Goal: Task Accomplishment & Management: Complete application form

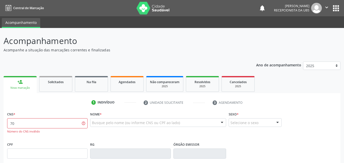
type input "7"
paste input "700 5029 1191 0850"
type input "700 5029 1191 0850"
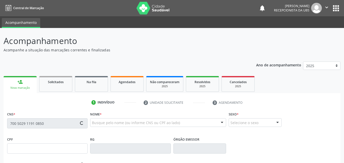
type input "120.504.644-52"
type input "2[DATE]"
type input "[DATE][PERSON_NAME]"
type input "[PHONE_NUMBER]"
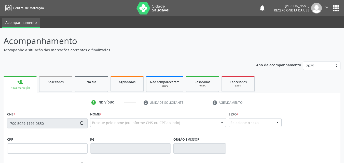
type input "1310"
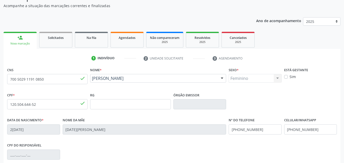
scroll to position [51, 0]
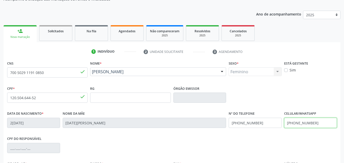
drag, startPoint x: 319, startPoint y: 123, endPoint x: 280, endPoint y: 131, distance: 39.4
click at [280, 131] on div "Data de nascimento * 2[DATE] Nome da mãe [DATE][PERSON_NAME] Nº do Telefone [PH…" at bounding box center [172, 122] width 332 height 25
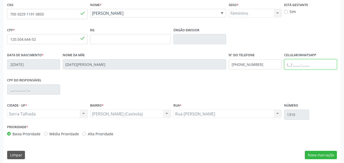
scroll to position [113, 0]
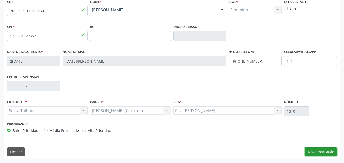
click at [321, 152] on button "Nova marcação" at bounding box center [321, 152] width 32 height 9
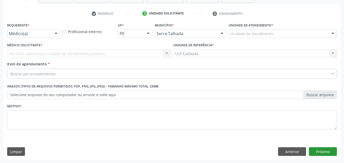
scroll to position [89, 0]
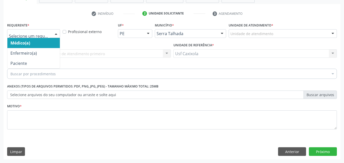
click at [51, 35] on div at bounding box center [33, 33] width 53 height 9
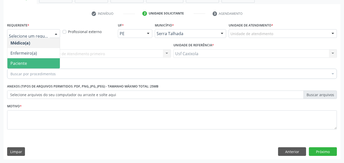
click at [39, 63] on span "Paciente" at bounding box center [33, 63] width 52 height 10
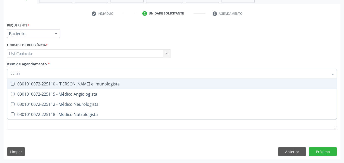
type input "225112"
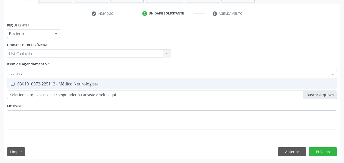
click at [64, 84] on div "0301010072-225112 - Médico Neurologista" at bounding box center [171, 84] width 323 height 4
checkbox Neurologista "true"
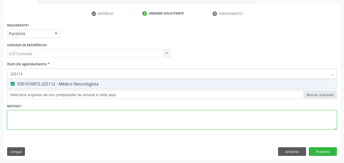
click at [65, 118] on div "Requerente * Paciente Médico(a) Enfermeiro(a) Paciente Nenhum resultado encontr…" at bounding box center [172, 78] width 330 height 115
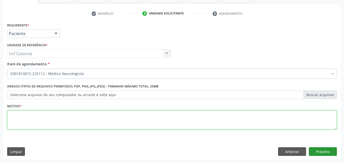
type textarea "."
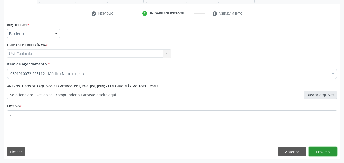
click at [322, 149] on button "Próximo" at bounding box center [323, 151] width 28 height 9
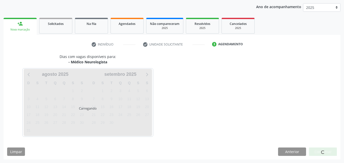
scroll to position [58, 0]
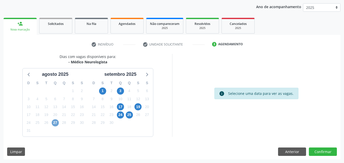
click at [57, 124] on span "27" at bounding box center [55, 122] width 7 height 7
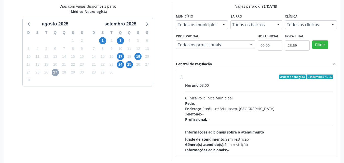
scroll to position [109, 0]
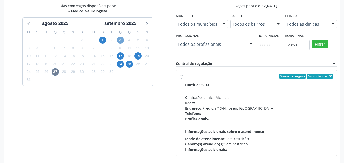
click at [122, 38] on span "3" at bounding box center [120, 40] width 7 height 7
click at [188, 81] on label "Ordem de chegada Consumidos: 4 / 20 Horário: 07:30 Clínica: Policlinica Municip…" at bounding box center [259, 113] width 148 height 78
click at [183, 79] on input "Ordem de chegada Consumidos: 4 / 20 Horário: 07:30 Clínica: Policlinica Municip…" at bounding box center [182, 76] width 4 height 5
radio input "true"
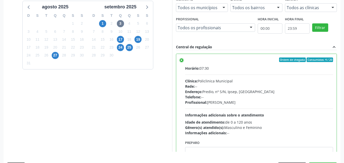
scroll to position [135, 0]
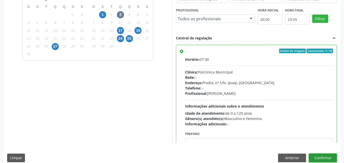
click at [323, 157] on button "Confirmar" at bounding box center [323, 158] width 28 height 9
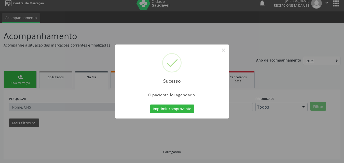
scroll to position [0, 0]
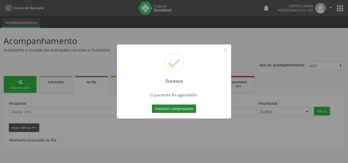
click at [178, 109] on button "Imprimir comprovante" at bounding box center [174, 109] width 44 height 9
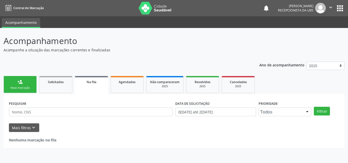
click at [25, 88] on div "Nova marcação" at bounding box center [19, 88] width 25 height 4
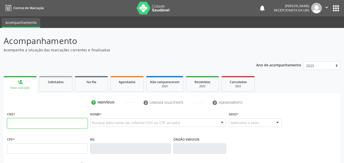
click at [33, 122] on input "text" at bounding box center [47, 123] width 80 height 10
type input "700 3099 9344 9840"
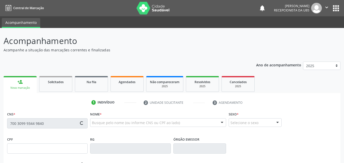
type input "104.405.874-92"
type input "0[DATE]"
type input "Edileuza [PERSON_NAME]"
type input "[PHONE_NUMBER]"
type input "1392"
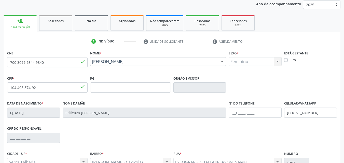
scroll to position [76, 0]
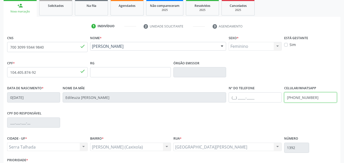
drag, startPoint x: 315, startPoint y: 97, endPoint x: 279, endPoint y: 95, distance: 36.5
click at [279, 95] on div "Data de nascimento * 0[DATE] Nome da mãe [PERSON_NAME] Nº do Telefone Celular/W…" at bounding box center [172, 97] width 332 height 25
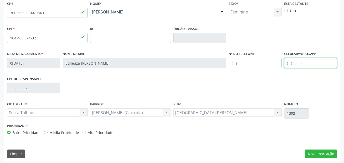
scroll to position [113, 0]
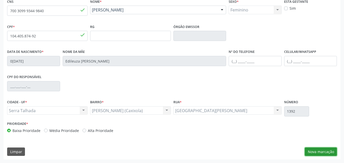
click at [331, 153] on button "Nova marcação" at bounding box center [321, 152] width 32 height 9
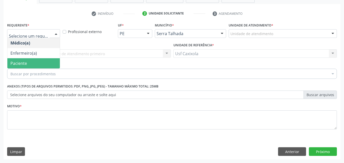
click at [38, 64] on span "Paciente" at bounding box center [33, 63] width 52 height 10
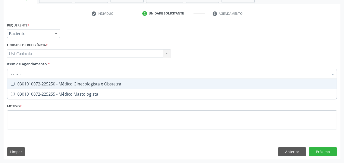
type input "225250"
click at [46, 83] on div "0301010072-225250 - Médico Ginecologista e Obstetra" at bounding box center [171, 84] width 323 height 4
checkbox Obstetra "true"
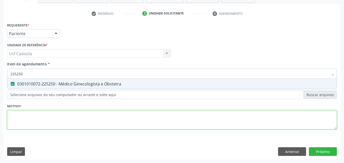
click at [34, 127] on div "Requerente * Paciente Médico(a) Enfermeiro(a) Paciente Nenhum resultado encontr…" at bounding box center [172, 78] width 330 height 115
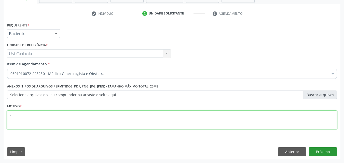
type textarea "."
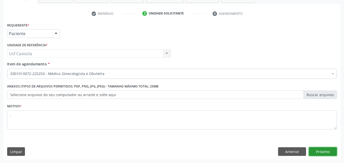
click at [330, 156] on div "Requerente * Paciente Médico(a) Enfermeiro(a) Paciente Nenhum resultado encontr…" at bounding box center [172, 90] width 337 height 138
click at [329, 151] on button "Próximo" at bounding box center [323, 151] width 28 height 9
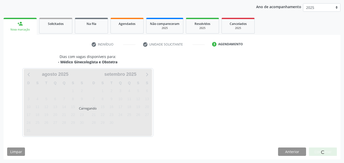
scroll to position [58, 0]
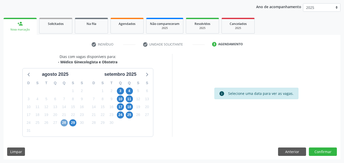
click at [65, 123] on span "28" at bounding box center [64, 122] width 7 height 7
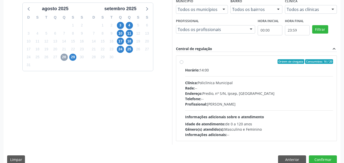
scroll to position [132, 0]
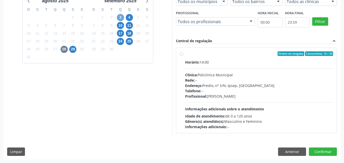
click at [121, 19] on span "3" at bounding box center [120, 17] width 7 height 7
click at [65, 50] on span "28" at bounding box center [64, 49] width 7 height 7
click at [323, 153] on button "Confirmar" at bounding box center [323, 152] width 28 height 9
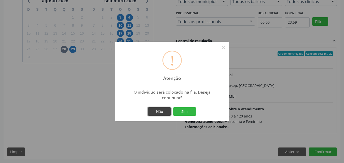
click at [162, 111] on button "Não" at bounding box center [159, 111] width 23 height 9
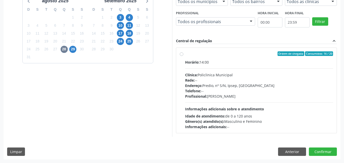
click at [185, 54] on label "Ordem de chegada Consumidos: 16 / 20 Horário: 14:00 Clínica: Policlinica Munici…" at bounding box center [259, 90] width 148 height 78
click at [181, 54] on input "Ordem de chegada Consumidos: 16 / 20 Horário: 14:00 Clínica: Policlinica Munici…" at bounding box center [182, 53] width 4 height 5
radio input "true"
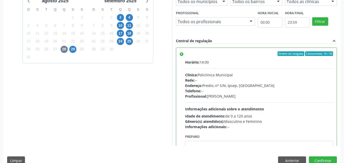
click at [76, 47] on div "29" at bounding box center [72, 49] width 9 height 8
click at [74, 50] on span "29" at bounding box center [72, 49] width 7 height 7
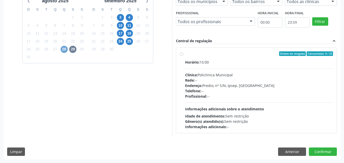
click at [64, 50] on span "28" at bounding box center [64, 49] width 7 height 7
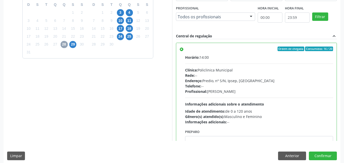
scroll to position [141, 0]
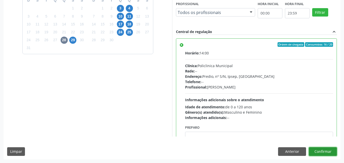
click at [323, 153] on button "Confirmar" at bounding box center [323, 151] width 28 height 9
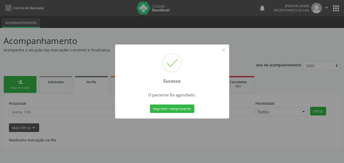
scroll to position [0, 0]
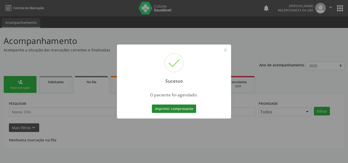
click at [184, 110] on button "Imprimir comprovante" at bounding box center [174, 109] width 44 height 9
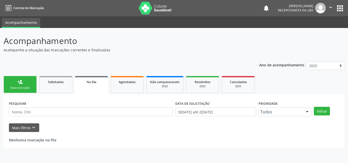
click at [29, 85] on link "person_add Nova marcação" at bounding box center [20, 84] width 33 height 17
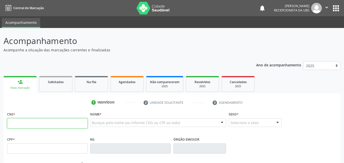
click at [30, 121] on input "text" at bounding box center [47, 123] width 80 height 10
type input "701 8072 5183 3471"
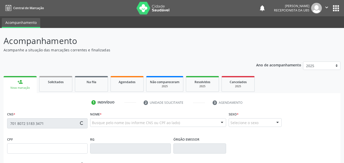
type input "060.281.994-60"
type input "2[DATE]"
type input "[PERSON_NAME]"
type input "[PHONE_NUMBER]"
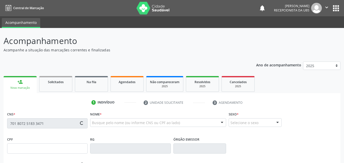
type input "96"
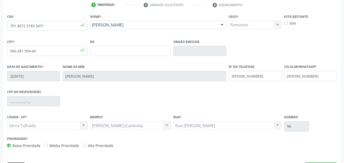
scroll to position [102, 0]
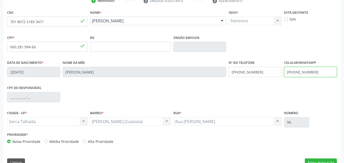
drag, startPoint x: 314, startPoint y: 69, endPoint x: 285, endPoint y: 70, distance: 29.8
click at [285, 70] on input "[PHONE_NUMBER]" at bounding box center [310, 72] width 53 height 10
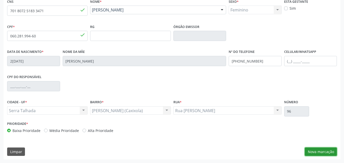
click at [332, 153] on button "Nova marcação" at bounding box center [321, 152] width 32 height 9
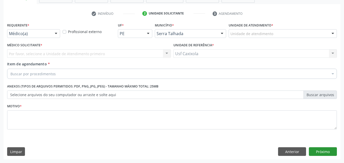
scroll to position [89, 0]
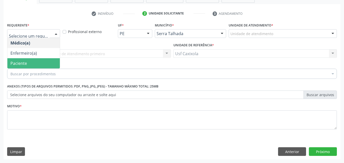
click at [42, 63] on span "Paciente" at bounding box center [33, 63] width 52 height 10
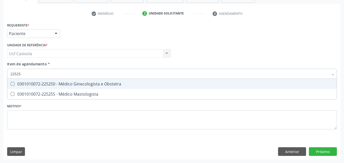
type input "225250"
click at [46, 82] on div "0301010072-225250 - Médico Ginecologista e Obstetra" at bounding box center [171, 84] width 323 height 4
checkbox Obstetra "true"
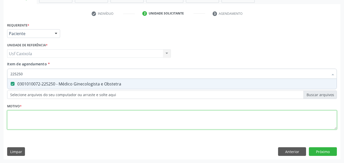
click at [49, 116] on div "Requerente * Paciente Médico(a) Enfermeiro(a) Paciente Nenhum resultado encontr…" at bounding box center [172, 78] width 330 height 115
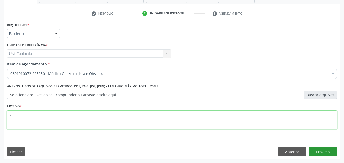
type textarea "."
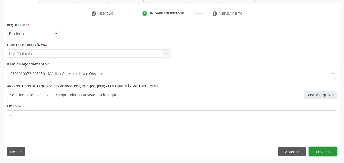
click at [321, 152] on button "Próximo" at bounding box center [323, 151] width 28 height 9
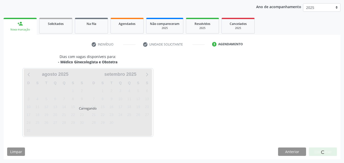
scroll to position [58, 0]
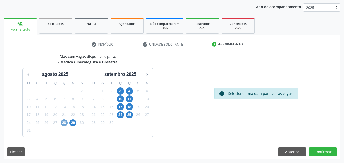
click at [62, 122] on span "28" at bounding box center [64, 122] width 7 height 7
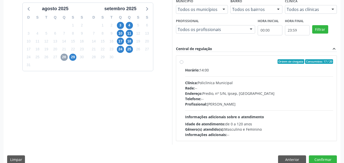
scroll to position [132, 0]
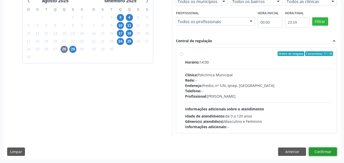
click at [325, 154] on button "Confirmar" at bounding box center [323, 152] width 28 height 9
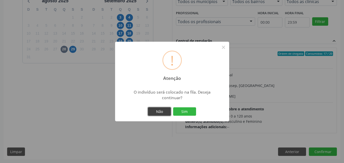
click at [162, 111] on button "Não" at bounding box center [159, 111] width 23 height 9
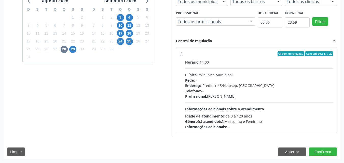
click at [183, 56] on div "Ordem de chegada Consumidos: 17 / 20 Horário: 14:00 Clínica: Policlinica Munici…" at bounding box center [256, 90] width 153 height 78
radio input "true"
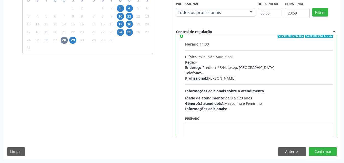
scroll to position [0, 0]
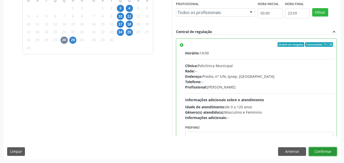
click at [329, 151] on button "Confirmar" at bounding box center [323, 151] width 28 height 9
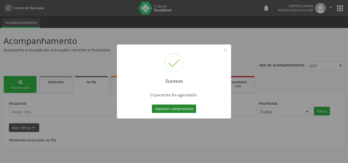
click at [159, 107] on button "Imprimir comprovante" at bounding box center [174, 109] width 44 height 9
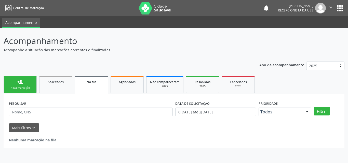
click at [24, 82] on link "person_add Nova marcação" at bounding box center [20, 84] width 33 height 17
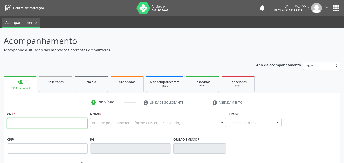
click at [28, 121] on input "text" at bounding box center [47, 123] width 80 height 10
type input "707 0018 9221 3631"
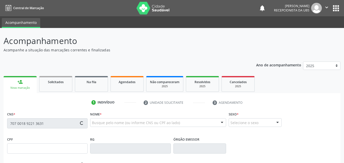
type input "080.722.024-80"
type input "[DATE]"
type input "Terezinha [PERSON_NAME]"
type input "[PHONE_NUMBER]"
type input "600"
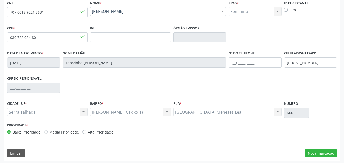
scroll to position [113, 0]
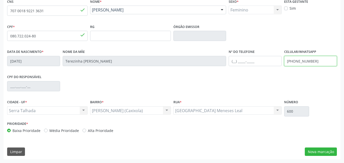
drag, startPoint x: 324, startPoint y: 59, endPoint x: 269, endPoint y: 64, distance: 55.5
click at [270, 64] on div "Data de nascimento * 1[DATE] Nome da mãe [PERSON_NAME] de Jesus Nº do Telefone …" at bounding box center [172, 60] width 332 height 25
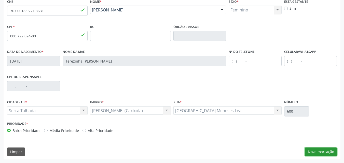
click at [327, 153] on button "Nova marcação" at bounding box center [321, 152] width 32 height 9
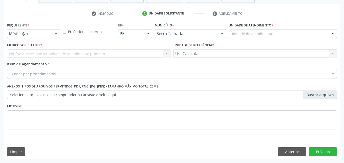
scroll to position [89, 0]
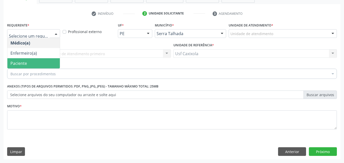
click at [49, 64] on span "Paciente" at bounding box center [33, 63] width 52 height 10
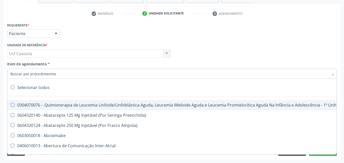
click at [66, 74] on div at bounding box center [172, 74] width 330 height 10
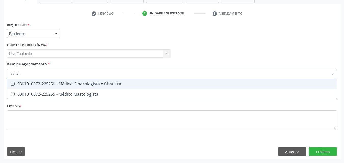
type input "225250"
click at [71, 85] on div "0301010072-225250 - Médico Ginecologista e Obstetra" at bounding box center [171, 84] width 323 height 4
checkbox Obstetra "true"
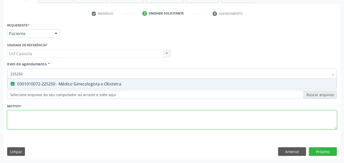
click at [67, 117] on div "Requerente * Paciente Médico(a) Enfermeiro(a) Paciente Nenhum resultado encontr…" at bounding box center [172, 78] width 330 height 115
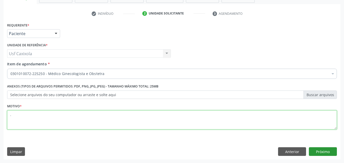
type textarea "."
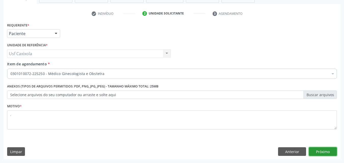
click at [330, 153] on button "Próximo" at bounding box center [323, 151] width 28 height 9
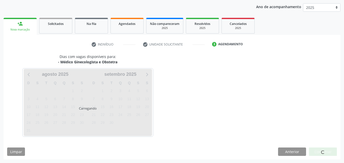
scroll to position [58, 0]
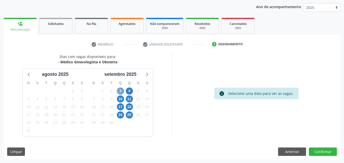
click at [119, 91] on span "3" at bounding box center [120, 91] width 7 height 7
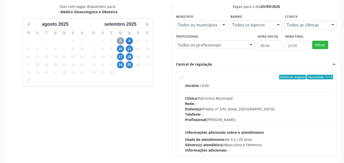
scroll to position [109, 0]
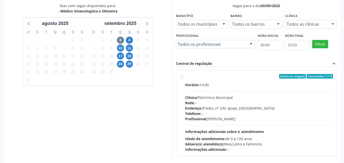
click at [185, 77] on label "Ordem de chegada Consumidos: 7 / 15 Horário: 14:00 Clínica: Policlinica Municip…" at bounding box center [259, 113] width 148 height 78
click at [183, 77] on input "Ordem de chegada Consumidos: 7 / 15 Horário: 14:00 Clínica: Policlinica Municip…" at bounding box center [182, 76] width 4 height 5
radio input "true"
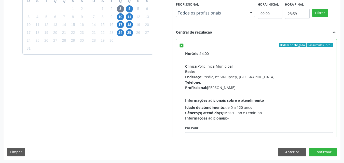
scroll to position [141, 0]
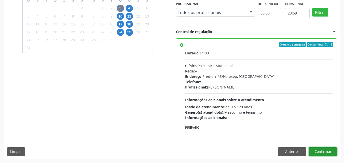
click at [333, 150] on button "Confirmar" at bounding box center [323, 151] width 28 height 9
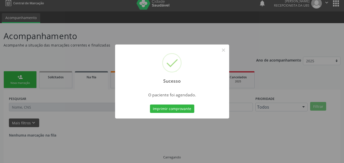
scroll to position [0, 0]
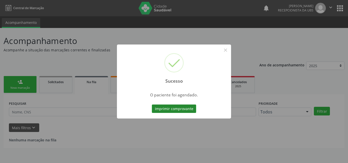
click at [177, 110] on button "Imprimir comprovante" at bounding box center [174, 109] width 44 height 9
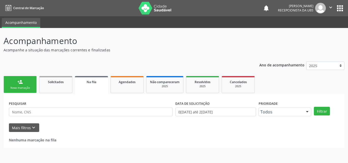
click at [23, 87] on div "Nova marcação" at bounding box center [19, 88] width 25 height 4
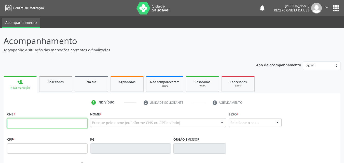
click at [41, 123] on input "text" at bounding box center [47, 123] width 80 height 10
type input "701 8012 8972 0776"
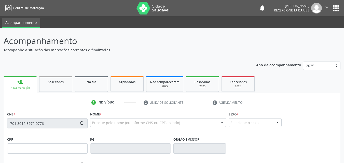
type input "030.475.814-01"
type input "3[DATE]"
type input "[PERSON_NAME]"
type input "[PHONE_NUMBER]"
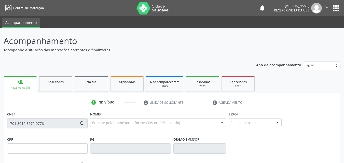
type input "963.512.254-34"
type input "50"
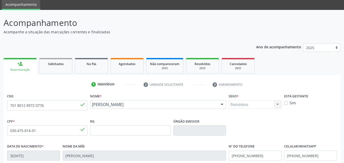
scroll to position [76, 0]
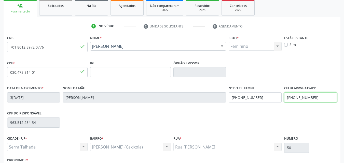
drag, startPoint x: 322, startPoint y: 95, endPoint x: 278, endPoint y: 103, distance: 44.2
click at [278, 103] on div "Data de nascimento * 3[DATE] Nome da mãe [PERSON_NAME] Nº do Telefone [PHONE_NU…" at bounding box center [172, 97] width 332 height 25
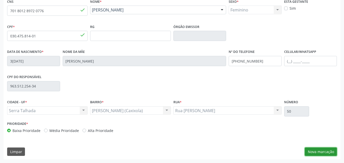
click at [330, 149] on button "Nova marcação" at bounding box center [321, 152] width 32 height 9
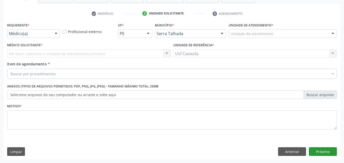
scroll to position [89, 0]
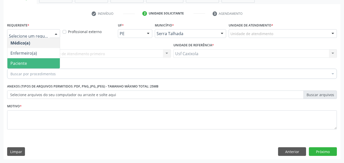
click at [38, 65] on span "Paciente" at bounding box center [33, 63] width 52 height 10
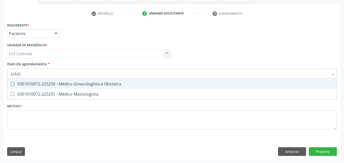
type input "225250"
click at [49, 86] on div "0301010072-225250 - Médico Ginecologista e Obstetra" at bounding box center [171, 84] width 323 height 4
checkbox Obstetra "true"
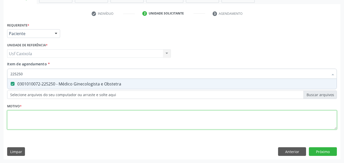
click at [50, 118] on div "Requerente * Paciente Médico(a) Enfermeiro(a) Paciente Nenhum resultado encontr…" at bounding box center [172, 78] width 330 height 115
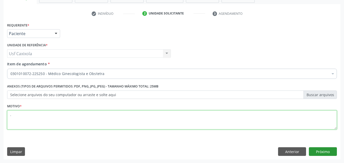
type textarea "."
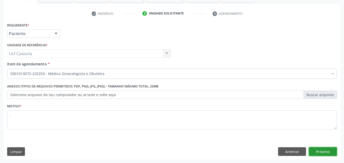
click at [321, 150] on button "Próximo" at bounding box center [323, 151] width 28 height 9
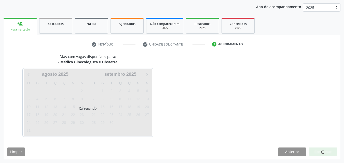
scroll to position [58, 0]
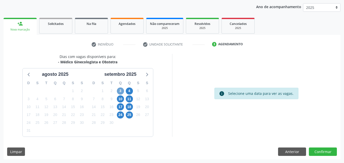
click at [118, 92] on span "3" at bounding box center [120, 91] width 7 height 7
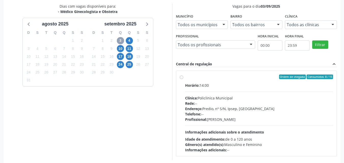
scroll to position [109, 0]
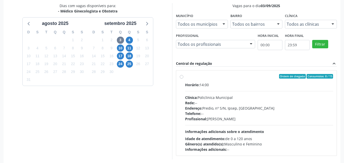
click at [186, 76] on div "Ordem de chegada Consumidos: 8 / 15" at bounding box center [259, 76] width 148 height 5
click at [183, 76] on input "Ordem de chegada Consumidos: 8 / 15 Horário: 14:00 Clínica: Policlinica Municip…" at bounding box center [182, 76] width 4 height 5
radio input "true"
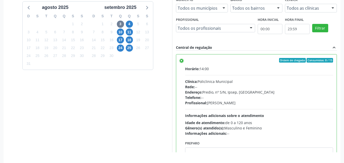
scroll to position [141, 0]
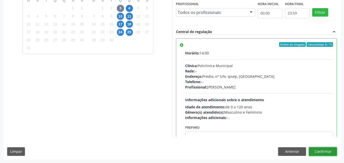
click at [322, 150] on button "Confirmar" at bounding box center [323, 151] width 28 height 9
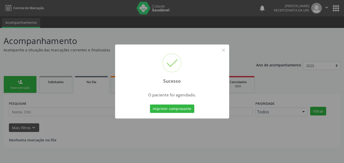
scroll to position [0, 0]
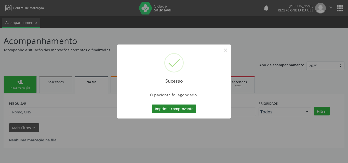
click at [178, 111] on button "Imprimir comprovante" at bounding box center [174, 109] width 44 height 9
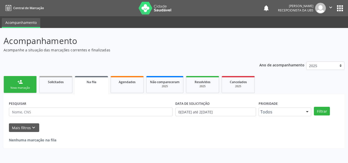
click at [27, 87] on div "Nova marcação" at bounding box center [19, 88] width 25 height 4
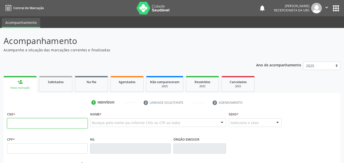
click at [51, 127] on input "text" at bounding box center [47, 123] width 80 height 10
paste input "700 0062 3184 3607"
type input "700 0062 3184 3607"
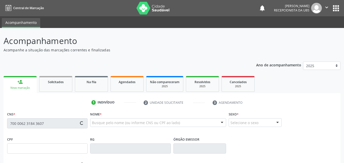
type input "114.833.704-02"
type input "1[DATE]"
type input "[PERSON_NAME]"
type input "[PHONE_NUMBER]"
type input "S/N"
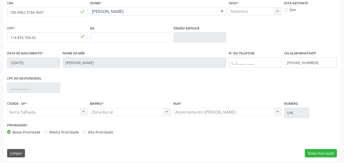
scroll to position [113, 0]
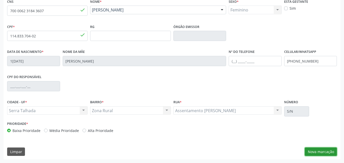
click at [318, 154] on button "Nova marcação" at bounding box center [321, 152] width 32 height 9
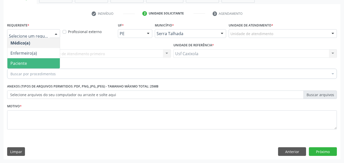
click at [40, 63] on span "Paciente" at bounding box center [33, 63] width 52 height 10
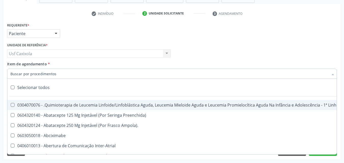
click at [58, 75] on div at bounding box center [172, 74] width 330 height 10
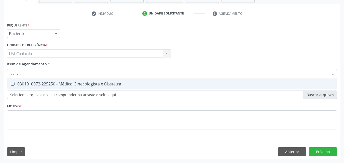
type input "225250"
click at [48, 84] on div "0301010072-225250 - Médico Ginecologista e Obstetra" at bounding box center [171, 84] width 323 height 4
checkbox Obstetra "true"
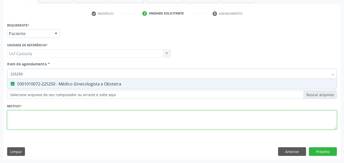
click at [55, 119] on div "Requerente * Paciente Médico(a) Enfermeiro(a) Paciente Nenhum resultado encontr…" at bounding box center [172, 78] width 330 height 115
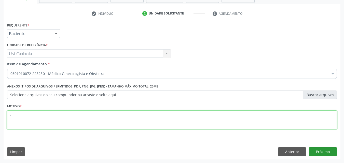
type textarea "."
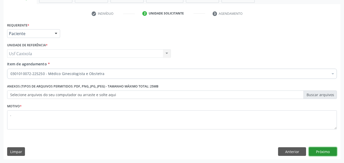
click at [317, 152] on button "Próximo" at bounding box center [323, 151] width 28 height 9
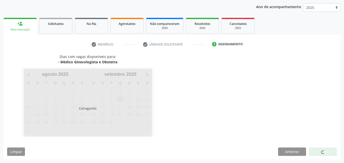
scroll to position [58, 0]
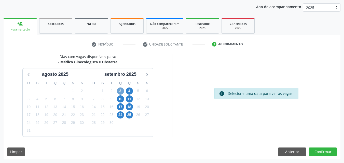
click at [120, 91] on span "3" at bounding box center [120, 91] width 7 height 7
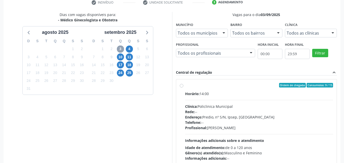
scroll to position [109, 0]
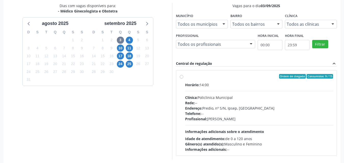
click at [185, 76] on label "Ordem de chegada Consumidos: 9 / 15 Horário: 14:00 Clínica: Policlinica Municip…" at bounding box center [259, 113] width 148 height 78
click at [182, 76] on input "Ordem de chegada Consumidos: 9 / 15 Horário: 14:00 Clínica: Policlinica Municip…" at bounding box center [182, 76] width 4 height 5
radio input "true"
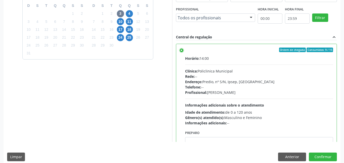
scroll to position [141, 0]
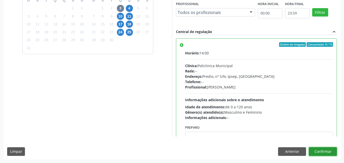
click at [320, 153] on button "Confirmar" at bounding box center [323, 151] width 28 height 9
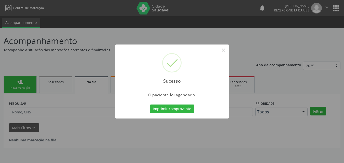
scroll to position [0, 0]
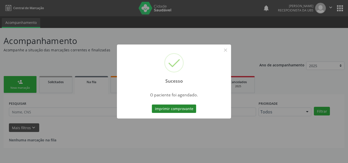
click at [189, 110] on button "Imprimir comprovante" at bounding box center [174, 109] width 44 height 9
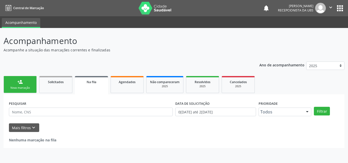
click at [28, 84] on link "person_add Nova marcação" at bounding box center [20, 84] width 33 height 17
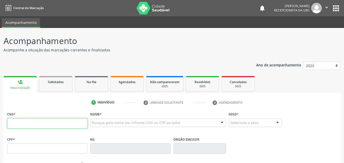
click at [35, 124] on input "text" at bounding box center [47, 123] width 80 height 10
type input "704 0093 2741 5164"
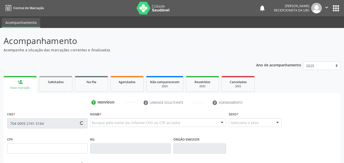
type input "010.615.634-99"
type input "[DATE]"
type input "Valdeci [PERSON_NAME]"
type input "[PHONE_NUMBER]"
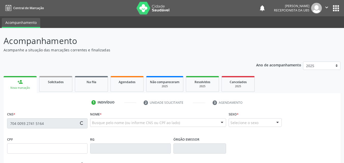
type input "1481"
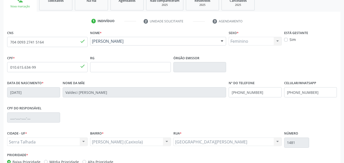
scroll to position [102, 0]
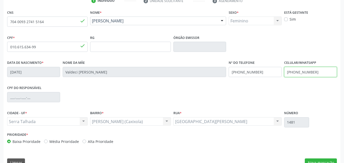
drag, startPoint x: 318, startPoint y: 73, endPoint x: 267, endPoint y: 67, distance: 51.2
click at [270, 69] on div "Data de nascimento * [DATE] Nome da mãe [PERSON_NAME] Nº do Telefone [PHONE_NUM…" at bounding box center [172, 71] width 332 height 25
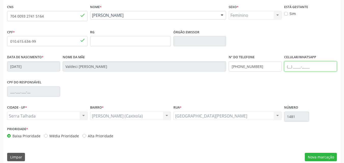
scroll to position [113, 0]
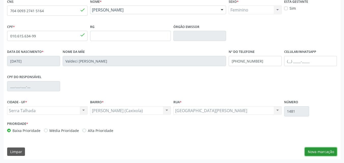
click at [322, 151] on button "Nova marcação" at bounding box center [321, 152] width 32 height 9
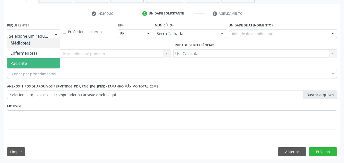
click at [42, 63] on span "Paciente" at bounding box center [33, 63] width 52 height 10
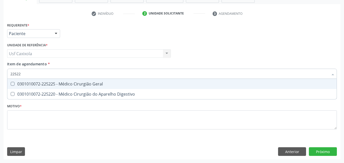
type input "225225"
click at [49, 85] on div "0301010072-225225 - Médico Cirurgião Geral" at bounding box center [171, 84] width 323 height 4
checkbox Geral "true"
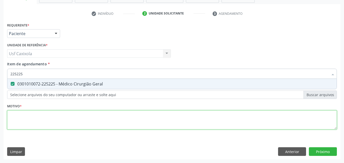
click at [59, 114] on div "Requerente * Paciente Médico(a) Enfermeiro(a) Paciente Nenhum resultado encontr…" at bounding box center [172, 78] width 330 height 115
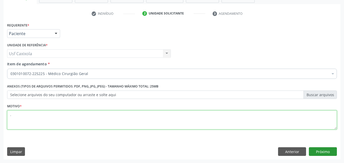
type textarea "."
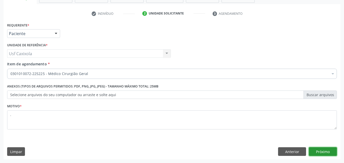
click at [317, 154] on button "Próximo" at bounding box center [323, 151] width 28 height 9
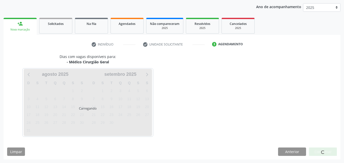
scroll to position [58, 0]
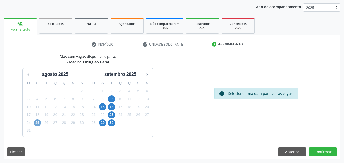
click at [38, 124] on span "25" at bounding box center [37, 122] width 7 height 7
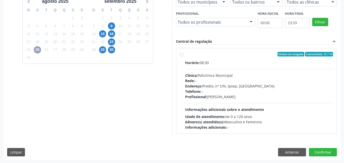
scroll to position [106, 0]
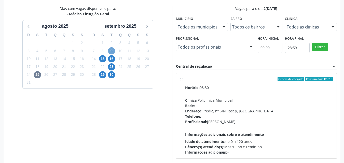
click at [111, 53] on span "9" at bounding box center [111, 50] width 7 height 7
click at [105, 60] on span "15" at bounding box center [102, 58] width 7 height 7
click at [111, 52] on span "9" at bounding box center [111, 50] width 7 height 7
click at [103, 60] on span "15" at bounding box center [102, 58] width 7 height 7
click at [183, 81] on div "Ordem de chegada Consumidos: 1 / 20 Horário: 08:30 Clínica: Policlinica Municip…" at bounding box center [256, 116] width 153 height 78
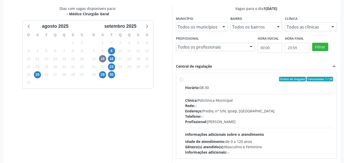
radio input "true"
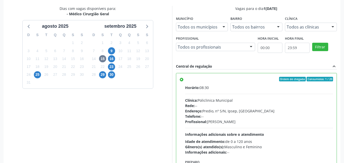
click at [159, 81] on div "Dias com vagas disponíveis para: - Médico Cirurgião Geral a[DATE] D S T Q Q S S…" at bounding box center [88, 88] width 169 height 165
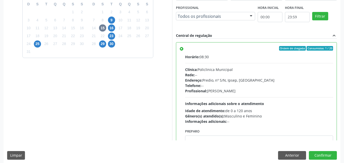
scroll to position [141, 0]
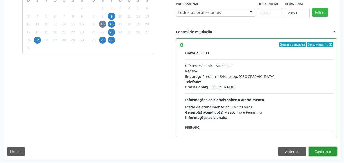
click at [326, 152] on button "Confirmar" at bounding box center [323, 151] width 28 height 9
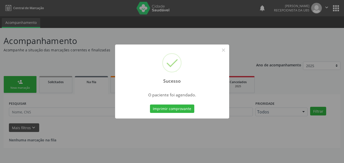
scroll to position [0, 0]
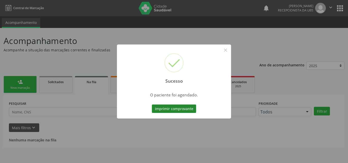
click at [188, 111] on button "Imprimir comprovante" at bounding box center [174, 109] width 44 height 9
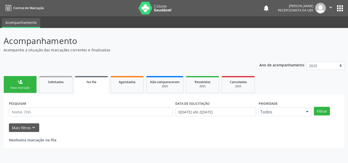
click at [23, 81] on div "person_add" at bounding box center [20, 82] width 6 height 6
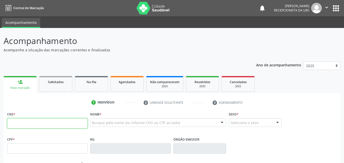
click at [32, 127] on input "text" at bounding box center [47, 123] width 80 height 10
type input "898 0034 5729 9635"
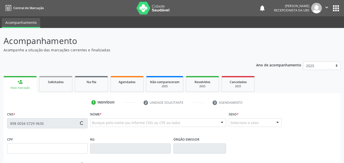
type input "179.869.554-57"
type input "1[DATE]"
type input "[PERSON_NAME]"
type input "[PHONE_NUMBER]"
type input "155.288.654-92"
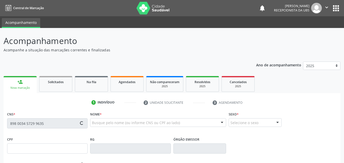
type input "1364"
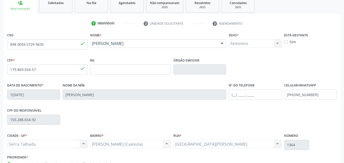
scroll to position [102, 0]
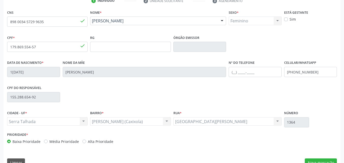
click at [289, 20] on label "Sim" at bounding box center [292, 19] width 6 height 5
click at [287, 20] on input "Sim" at bounding box center [286, 19] width 4 height 5
checkbox input "true"
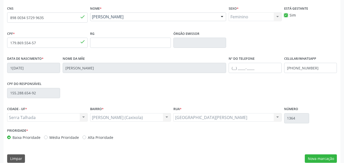
scroll to position [113, 0]
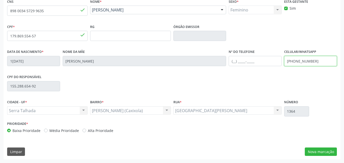
drag, startPoint x: 318, startPoint y: 62, endPoint x: 284, endPoint y: 62, distance: 34.1
click at [284, 62] on input "[PHONE_NUMBER]" at bounding box center [310, 61] width 53 height 10
click at [320, 79] on div "CPF do responsável 155.288.654-92" at bounding box center [172, 85] width 332 height 25
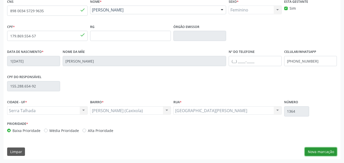
click at [326, 153] on button "Nova marcação" at bounding box center [321, 152] width 32 height 9
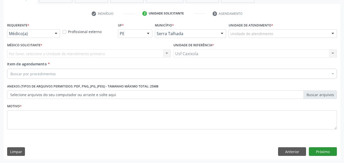
scroll to position [89, 0]
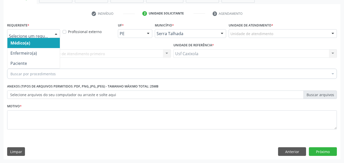
click at [51, 35] on div at bounding box center [33, 33] width 53 height 9
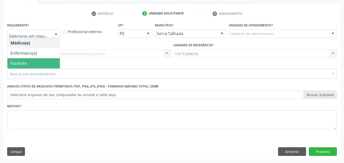
click at [48, 61] on span "Paciente" at bounding box center [33, 63] width 52 height 10
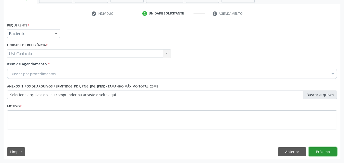
click at [324, 150] on button "Próximo" at bounding box center [323, 151] width 28 height 9
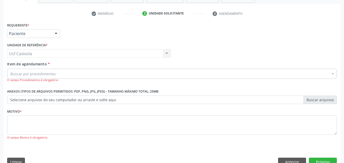
click at [160, 76] on div "Buscar por procedimentos" at bounding box center [172, 74] width 330 height 10
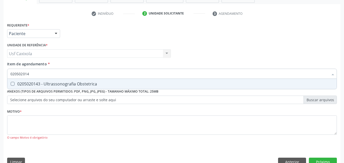
type input "0205020143"
click at [161, 84] on div "0205020143 - Ultrassonografia Obstetrica" at bounding box center [171, 84] width 323 height 4
checkbox Obstetrica "true"
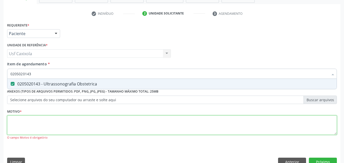
click at [148, 117] on div "Requerente * Paciente Médico(a) Enfermeiro(a) Paciente Nenhum resultado encontr…" at bounding box center [172, 84] width 330 height 126
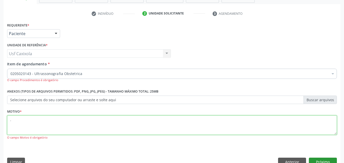
type textarea "."
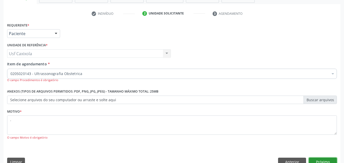
click at [321, 160] on button "Próximo" at bounding box center [323, 162] width 28 height 9
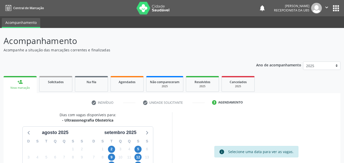
scroll to position [58, 0]
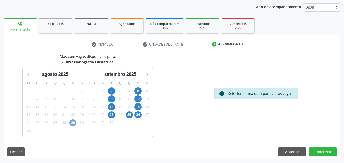
click at [71, 123] on span "29" at bounding box center [72, 122] width 7 height 7
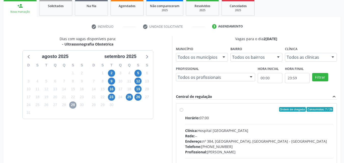
scroll to position [84, 0]
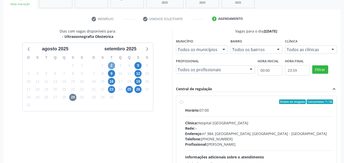
click at [111, 65] on span "2" at bounding box center [111, 65] width 7 height 7
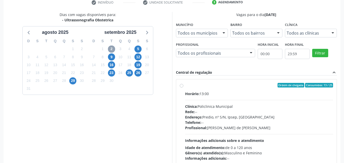
scroll to position [109, 0]
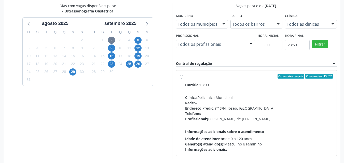
click at [185, 78] on label "Ordem de chegada Consumidos: 13 / 25 Horário: 13:00 Clínica: Policlinica Munici…" at bounding box center [259, 113] width 148 height 78
click at [182, 78] on input "Ordem de chegada Consumidos: 13 / 25 Horário: 13:00 Clínica: Policlinica Munici…" at bounding box center [182, 76] width 4 height 5
radio input "true"
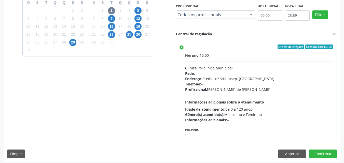
scroll to position [141, 0]
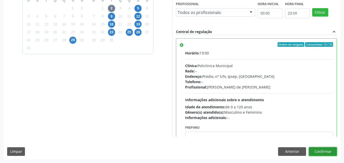
click at [321, 153] on button "Confirmar" at bounding box center [323, 151] width 28 height 9
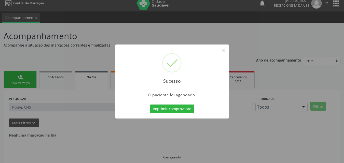
scroll to position [0, 0]
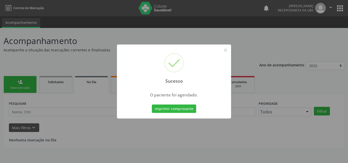
click at [189, 115] on div "Sucesso × O paciente foi agendado. Imprimir comprovante Cancel" at bounding box center [174, 82] width 114 height 74
click at [186, 110] on button "Imprimir comprovante" at bounding box center [174, 109] width 44 height 9
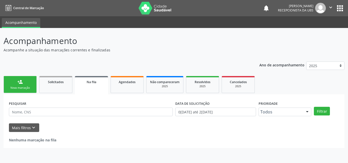
click at [23, 85] on link "person_add Nova marcação" at bounding box center [20, 84] width 33 height 17
click at [22, 85] on link "person_add Nova marcação" at bounding box center [20, 84] width 33 height 17
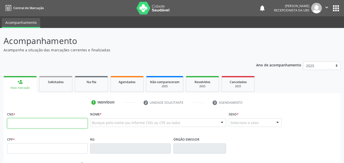
click at [50, 125] on input "text" at bounding box center [47, 123] width 80 height 10
type input "700 0095 0977 6402"
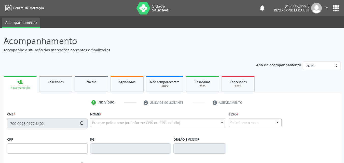
type input "121.893.664-96"
type input "12/08/2002"
type input "Aparecida Goncalves de Lima"
type input "(87) 99945-0882"
type input "052.302.824-52"
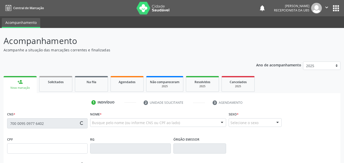
type input "507"
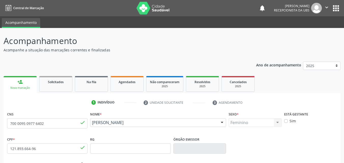
click at [289, 122] on label "Sim" at bounding box center [292, 120] width 6 height 5
click at [285, 122] on input "Sim" at bounding box center [286, 120] width 4 height 5
checkbox input "true"
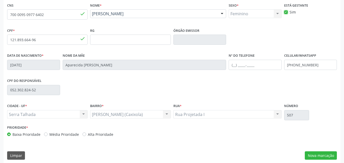
scroll to position [113, 0]
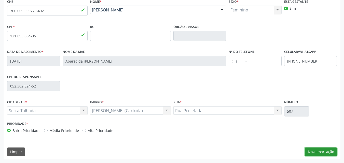
click at [321, 152] on button "Nova marcação" at bounding box center [321, 152] width 32 height 9
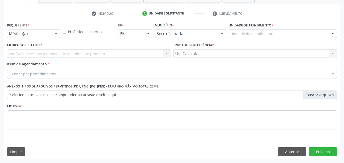
scroll to position [89, 0]
click at [54, 31] on div at bounding box center [56, 34] width 8 height 9
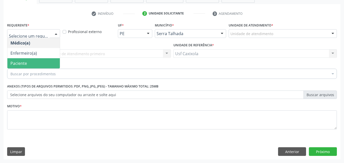
click at [46, 63] on span "Paciente" at bounding box center [33, 63] width 52 height 10
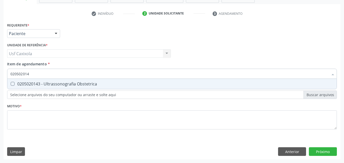
type input "0205020143"
click at [54, 84] on div "0205020143 - Ultrassonografia Obstetrica" at bounding box center [171, 84] width 323 height 4
checkbox Obstetrica "true"
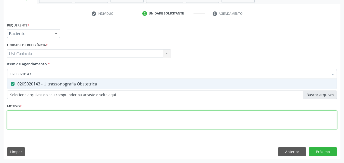
click at [68, 116] on div "Requerente * Paciente Médico(a) Enfermeiro(a) Paciente Nenhum resultado encontr…" at bounding box center [172, 78] width 330 height 115
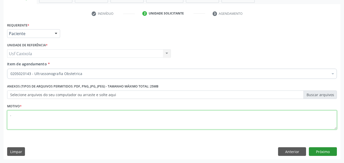
type textarea "."
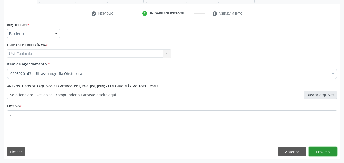
click at [324, 150] on button "Próximo" at bounding box center [323, 151] width 28 height 9
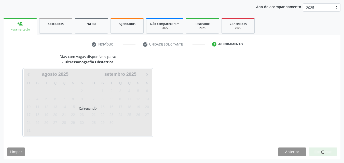
scroll to position [58, 0]
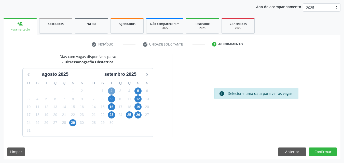
click at [111, 91] on span "2" at bounding box center [111, 91] width 7 height 7
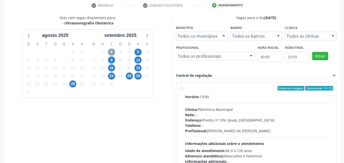
scroll to position [109, 0]
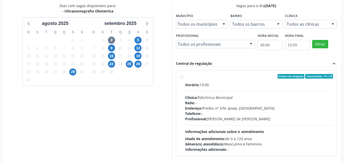
click at [184, 79] on div "Ordem de chegada Consumidos: 14 / 25 Horário: 13:00 Clínica: Policlinica Munici…" at bounding box center [256, 113] width 153 height 78
radio input "true"
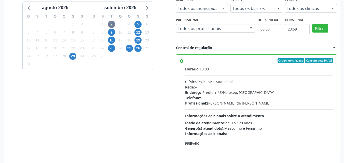
scroll to position [141, 0]
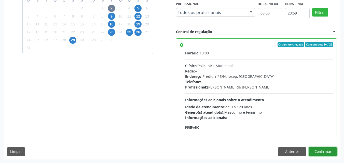
click at [331, 151] on button "Confirmar" at bounding box center [323, 151] width 28 height 9
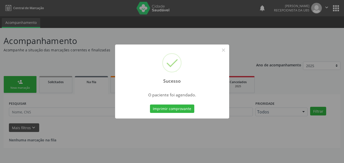
scroll to position [0, 0]
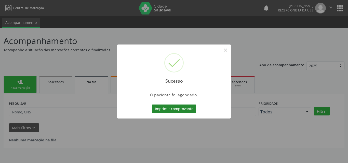
click at [173, 107] on button "Imprimir comprovante" at bounding box center [174, 109] width 44 height 9
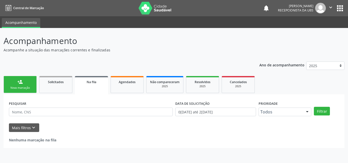
click at [27, 86] on link "person_add Nova marcação" at bounding box center [20, 84] width 33 height 17
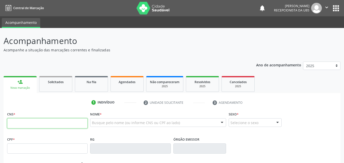
click at [61, 128] on input "text" at bounding box center [47, 123] width 80 height 10
type input "704 0068 8442 3665"
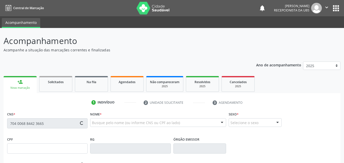
type input "061.887.813-02"
type input "12/02/1997"
type input "Benedita Martiniano da Silva"
type input "(88) 99693-3911"
type input "02"
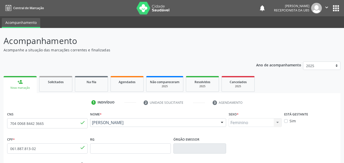
click at [289, 122] on label "Sim" at bounding box center [292, 120] width 6 height 5
click at [287, 122] on input "Sim" at bounding box center [286, 120] width 4 height 5
checkbox input "true"
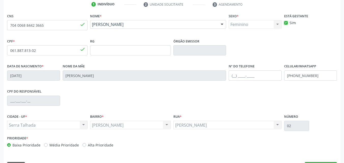
scroll to position [113, 0]
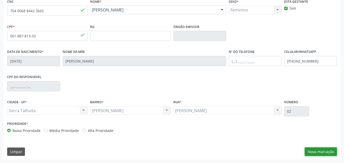
click at [323, 151] on button "Nova marcação" at bounding box center [321, 152] width 32 height 9
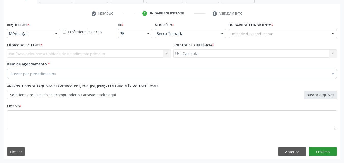
scroll to position [89, 0]
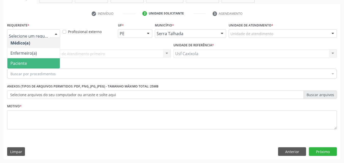
click at [36, 64] on span "Paciente" at bounding box center [33, 63] width 52 height 10
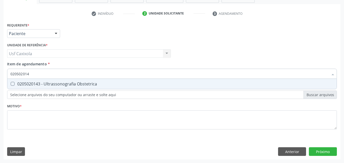
type input "0205020143"
click at [49, 84] on div "0205020143 - Ultrassonografia Obstetrica" at bounding box center [171, 84] width 323 height 4
checkbox Obstetrica "true"
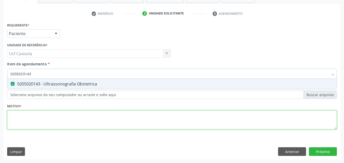
click at [49, 118] on div "Requerente * Paciente Médico(a) Enfermeiro(a) Paciente Nenhum resultado encontr…" at bounding box center [172, 78] width 330 height 115
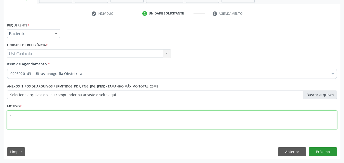
type textarea "."
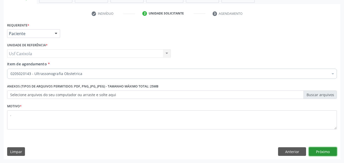
click at [323, 152] on button "Próximo" at bounding box center [323, 151] width 28 height 9
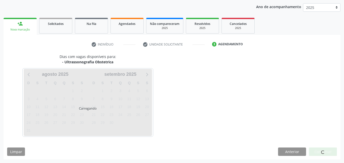
scroll to position [58, 0]
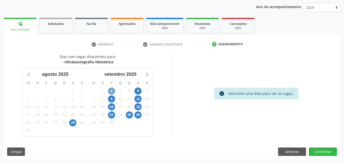
click at [114, 91] on span "2" at bounding box center [111, 91] width 7 height 7
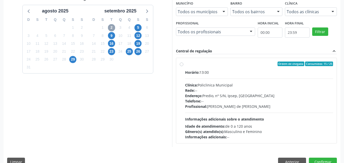
scroll to position [132, 0]
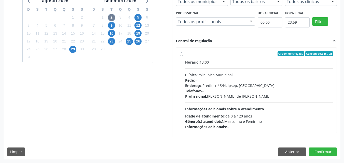
click at [184, 56] on div "Ordem de chegada Consumidos: 15 / 25 Horário: 13:00 Clínica: Policlinica Munici…" at bounding box center [256, 90] width 153 height 78
radio input "true"
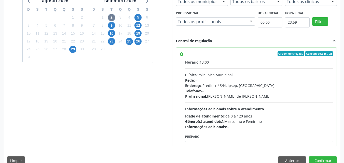
scroll to position [141, 0]
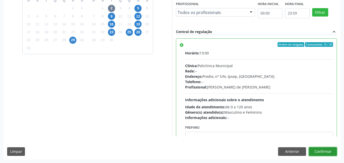
click at [323, 155] on button "Confirmar" at bounding box center [323, 151] width 28 height 9
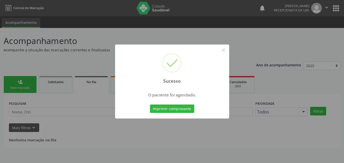
click at [322, 151] on div "Sucesso × O paciente foi agendado. Imprimir comprovante Cancel" at bounding box center [172, 81] width 344 height 163
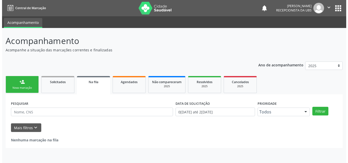
scroll to position [0, 0]
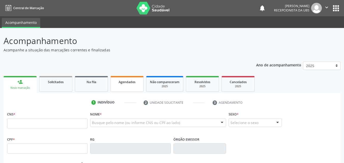
click at [120, 85] on link "Agendados" at bounding box center [126, 84] width 33 height 16
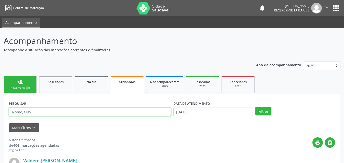
click at [156, 113] on input "text" at bounding box center [90, 112] width 162 height 9
type input "luana martiniano"
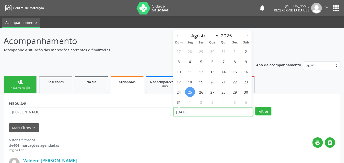
click at [181, 111] on input "2[DATE]" at bounding box center [213, 112] width 80 height 9
click at [248, 34] on span at bounding box center [247, 34] width 9 height 9
select select "8"
click at [200, 51] on span "2" at bounding box center [201, 51] width 10 height 10
type input "02/09/2025"
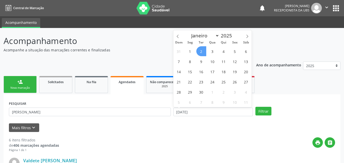
click at [204, 50] on span "2" at bounding box center [201, 51] width 10 height 10
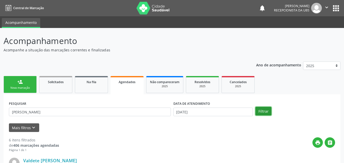
click at [263, 111] on button "Filtrar" at bounding box center [263, 111] width 16 height 9
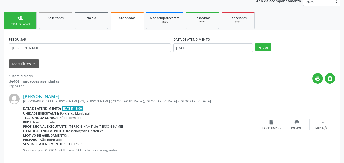
scroll to position [71, 0]
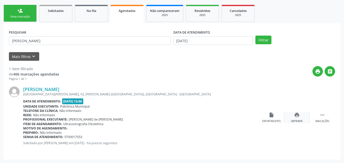
click at [298, 119] on div "print Imprimir" at bounding box center [296, 117] width 25 height 11
click at [23, 18] on div "Nova marcação" at bounding box center [19, 17] width 25 height 4
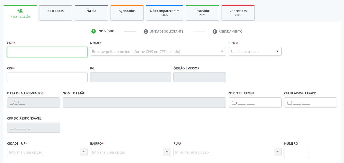
click at [35, 51] on input "text" at bounding box center [47, 52] width 80 height 10
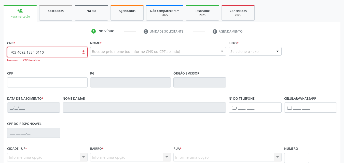
type input "703 4092 1834 0110"
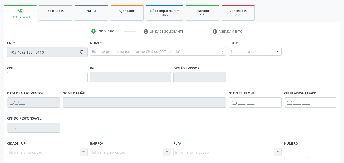
type input "117.106.294-01"
type input "28/03/1997"
type input "Marilene Ramos da Silva"
type input "(87) 98814-8458"
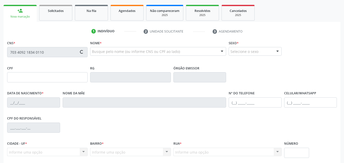
type input "196"
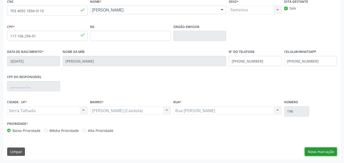
click at [325, 150] on button "Nova marcação" at bounding box center [321, 152] width 32 height 9
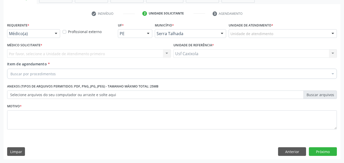
scroll to position [89, 0]
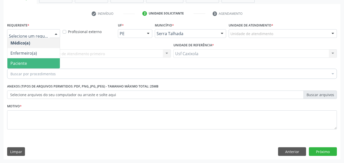
click at [36, 66] on span "Paciente" at bounding box center [33, 63] width 52 height 10
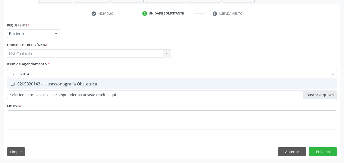
type input "0205020143"
click at [42, 81] on span "0205020143 - Ultrassonografia Obstetrica" at bounding box center [171, 84] width 329 height 10
checkbox Obstetrica "true"
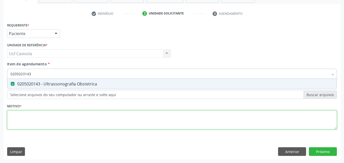
click at [52, 119] on div "Requerente * Paciente Médico(a) Enfermeiro(a) Paciente Nenhum resultado encontr…" at bounding box center [172, 78] width 330 height 115
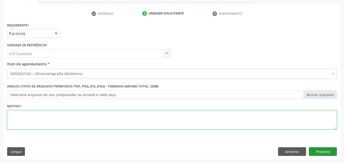
type textarea "."
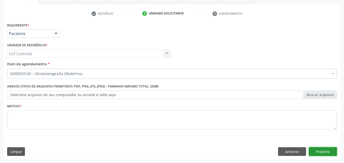
click at [334, 150] on button "Próximo" at bounding box center [323, 151] width 28 height 9
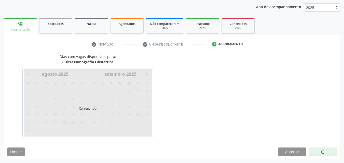
scroll to position [58, 0]
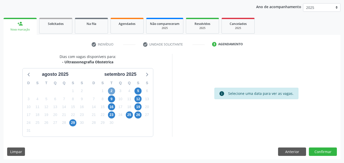
click at [110, 91] on span "2" at bounding box center [111, 91] width 7 height 7
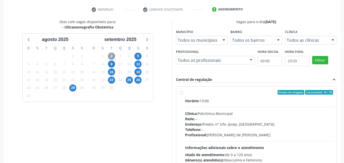
scroll to position [109, 0]
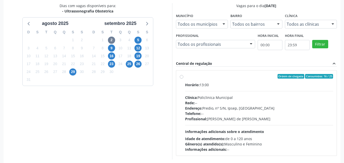
click at [185, 78] on div "Ordem de chegada Consumidos: 16 / 25" at bounding box center [259, 76] width 148 height 5
click at [183, 78] on input "Ordem de chegada Consumidos: 16 / 25 Horário: 13:00 Clínica: Policlinica Munici…" at bounding box center [182, 76] width 4 height 5
radio input "true"
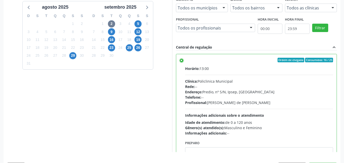
scroll to position [141, 0]
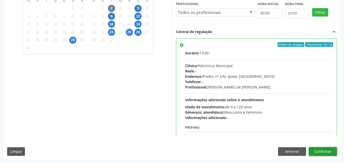
click at [320, 153] on button "Confirmar" at bounding box center [323, 151] width 28 height 9
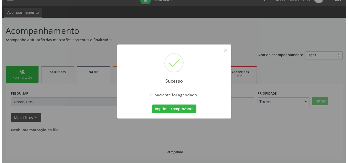
scroll to position [0, 0]
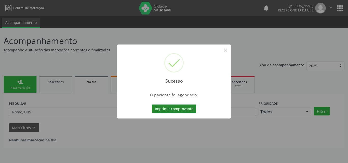
click at [169, 110] on button "Imprimir comprovante" at bounding box center [174, 109] width 44 height 9
